Goal: Browse casually: Explore the website without a specific task or goal

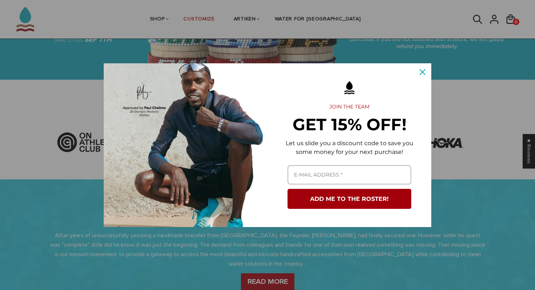
scroll to position [184, 0]
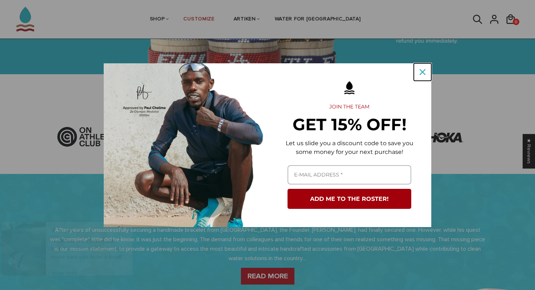
click at [422, 67] on div "Close" at bounding box center [422, 72] width 12 height 12
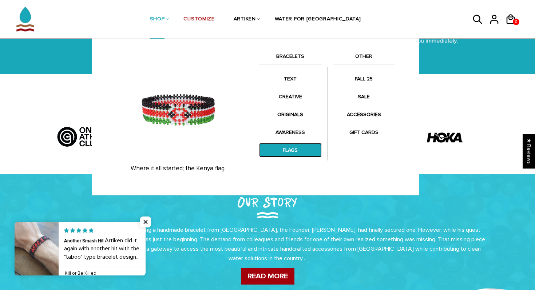
click at [290, 152] on link "FLAGS" at bounding box center [290, 150] width 63 height 14
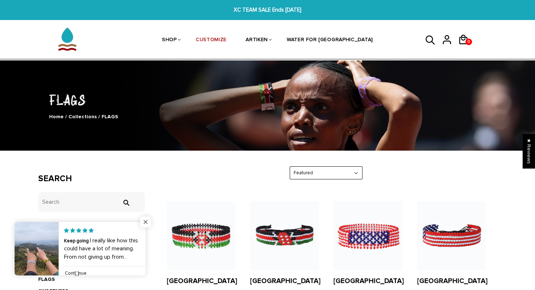
click at [144, 223] on span "Close popup widget" at bounding box center [145, 221] width 11 height 11
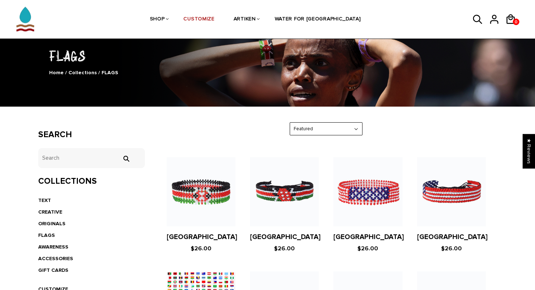
scroll to position [101, 0]
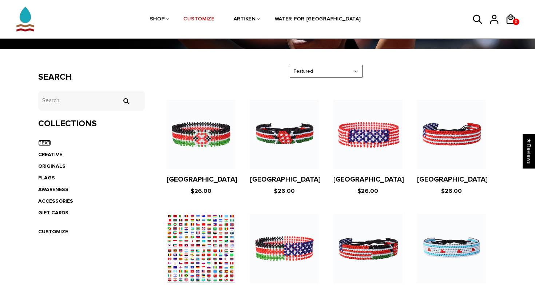
click at [46, 141] on link "TEXT" at bounding box center [44, 143] width 13 height 6
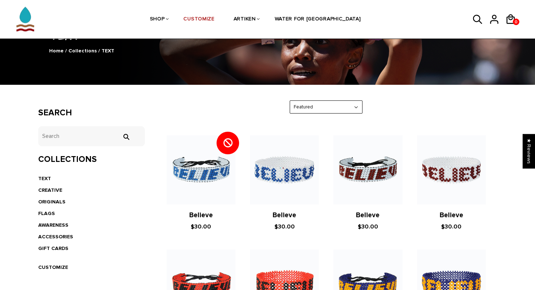
scroll to position [68, 0]
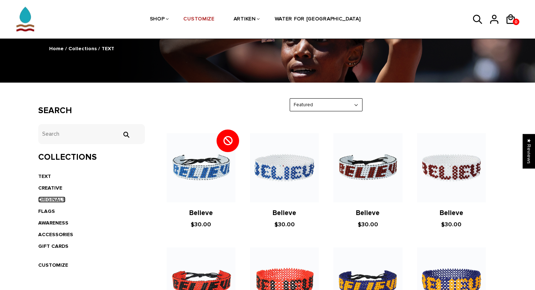
click at [59, 199] on link "ORIGINALS" at bounding box center [51, 199] width 27 height 6
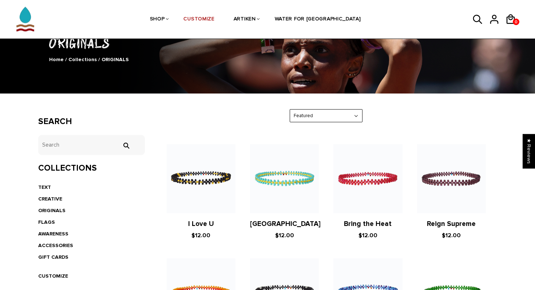
scroll to position [68, 0]
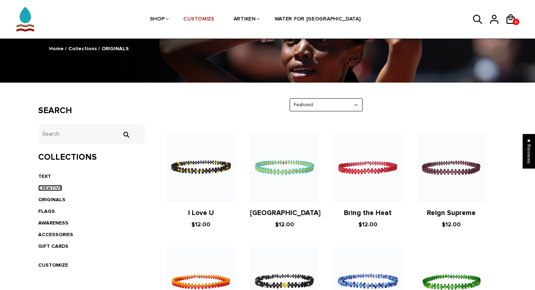
click at [50, 187] on link "CREATIVE" at bounding box center [50, 188] width 24 height 6
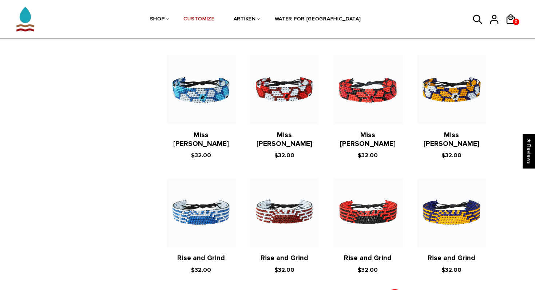
scroll to position [616, 0]
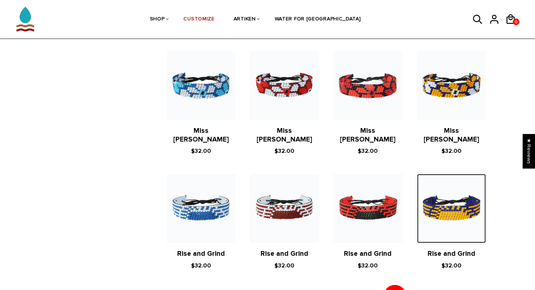
click at [432, 202] on img at bounding box center [451, 208] width 69 height 69
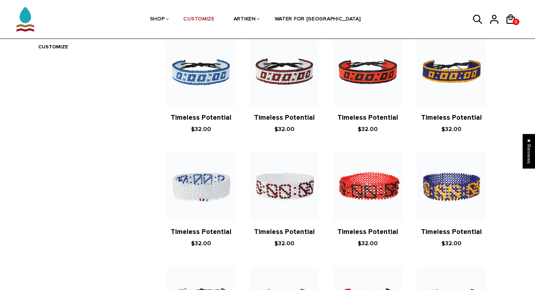
scroll to position [276, 0]
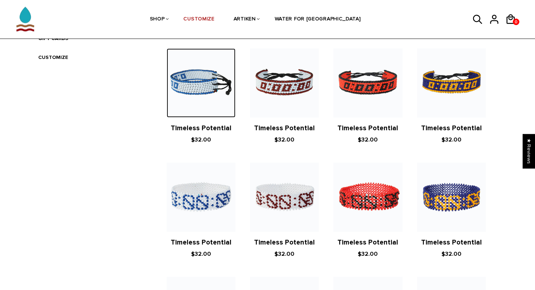
click at [203, 89] on img at bounding box center [201, 82] width 69 height 69
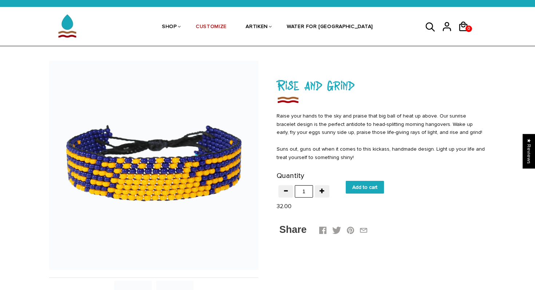
scroll to position [15, 0]
